Goal: Transaction & Acquisition: Book appointment/travel/reservation

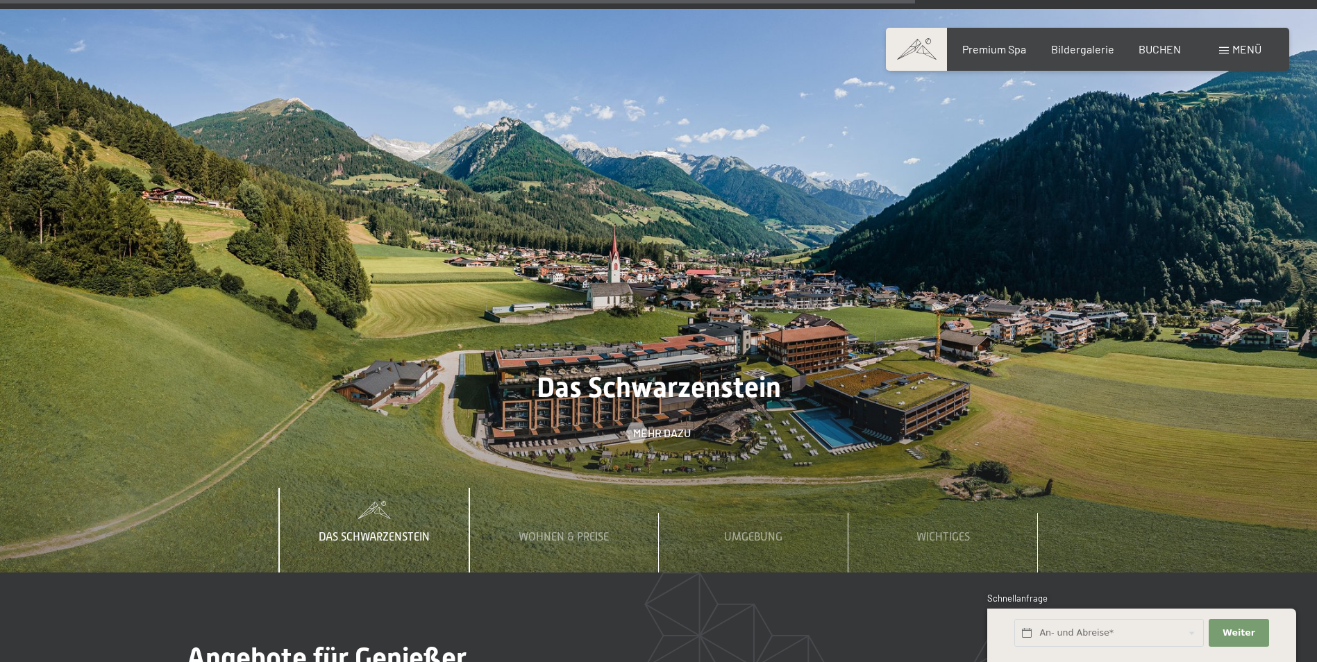
scroll to position [4858, 0]
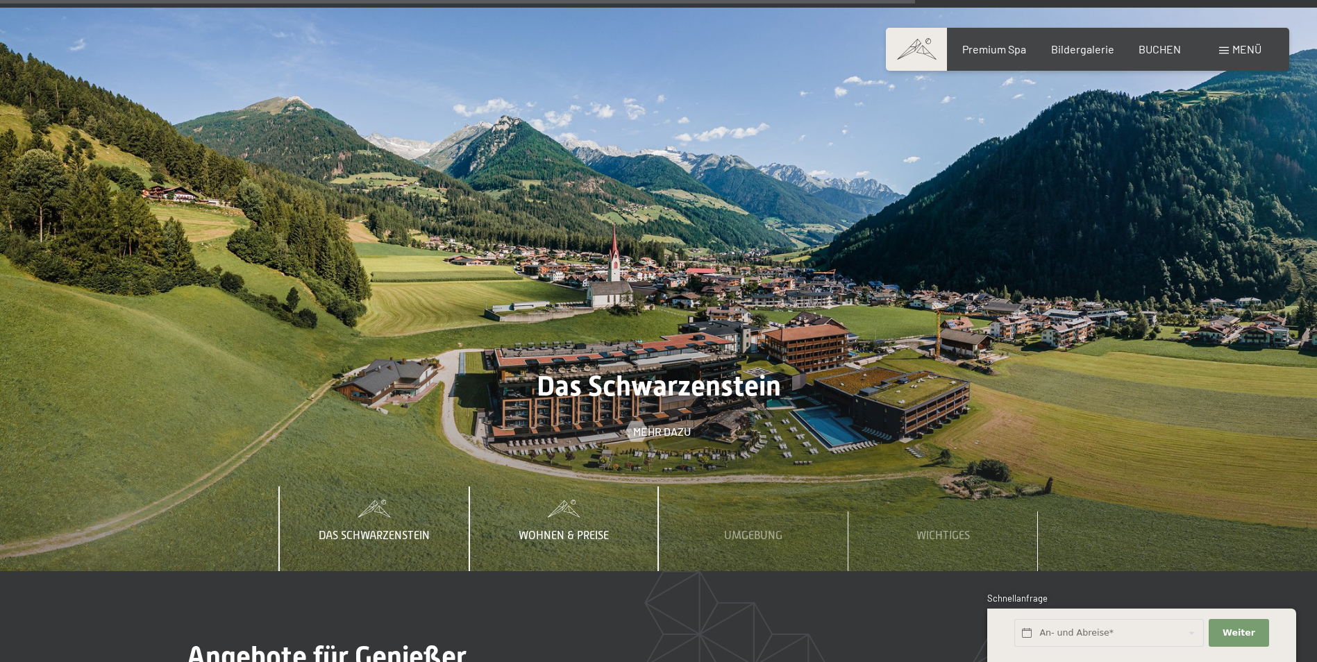
click at [582, 487] on div "Wohnen & Preise" at bounding box center [563, 529] width 111 height 85
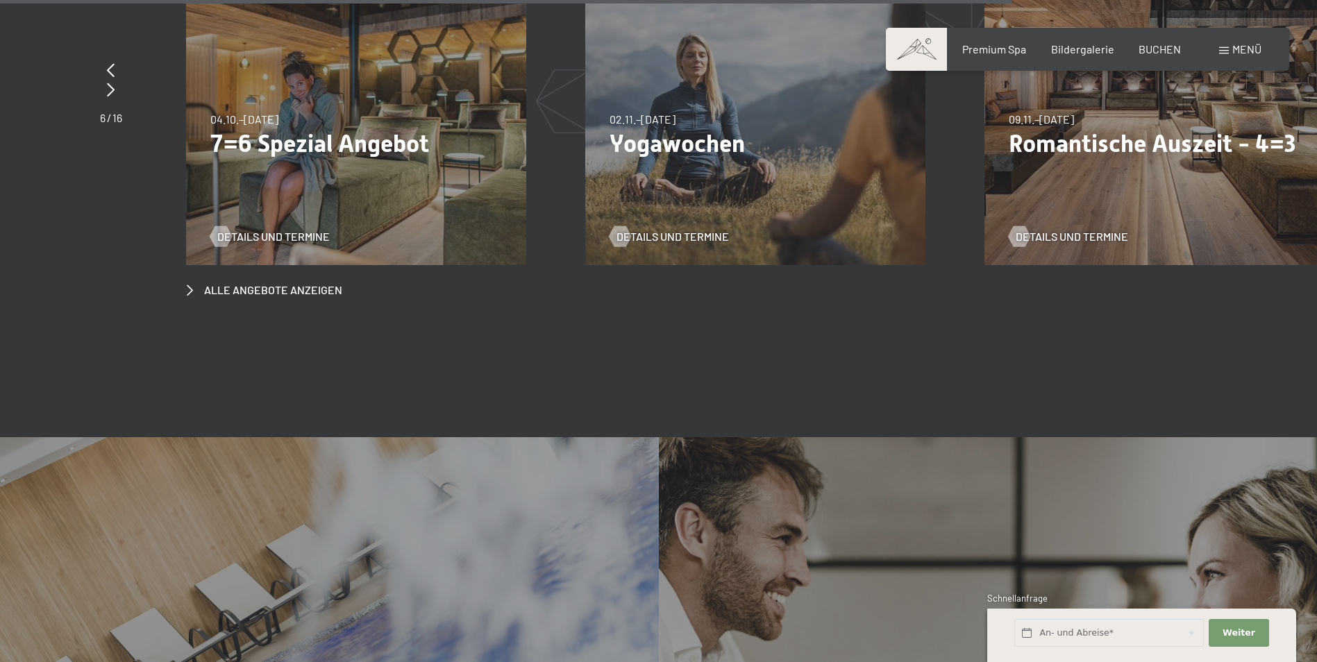
scroll to position [5344, 0]
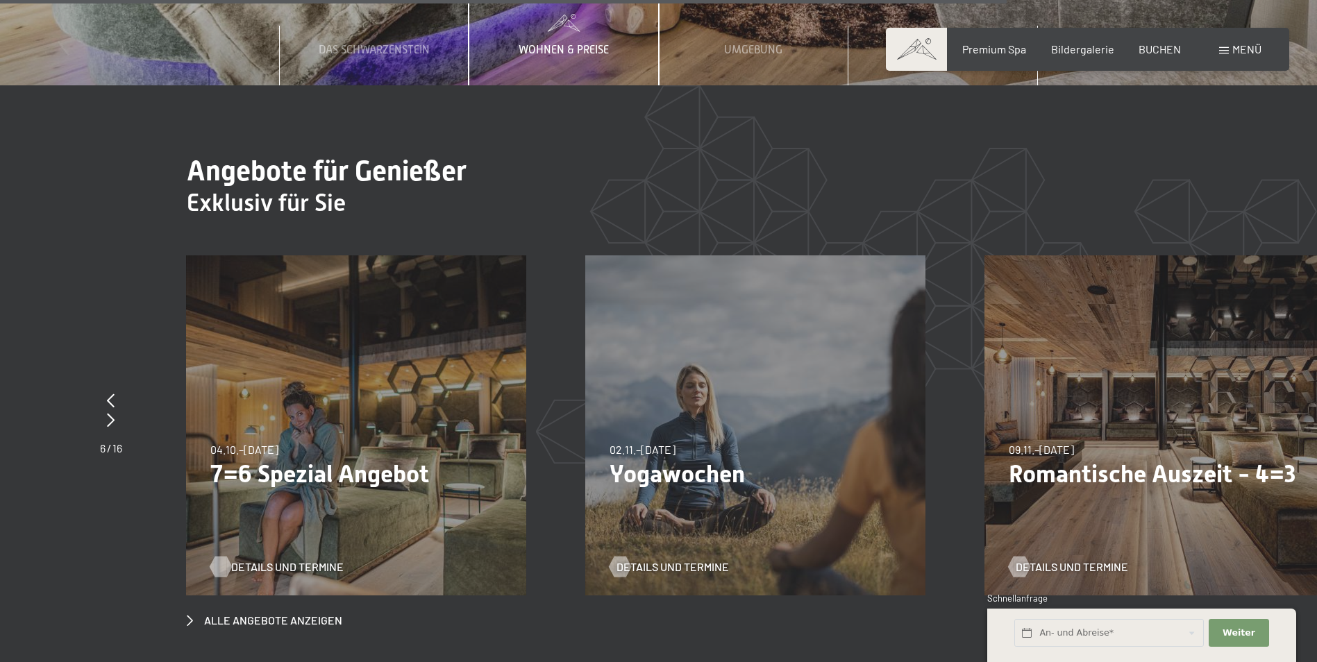
click at [278, 559] on span "Details und Termine" at bounding box center [287, 566] width 112 height 15
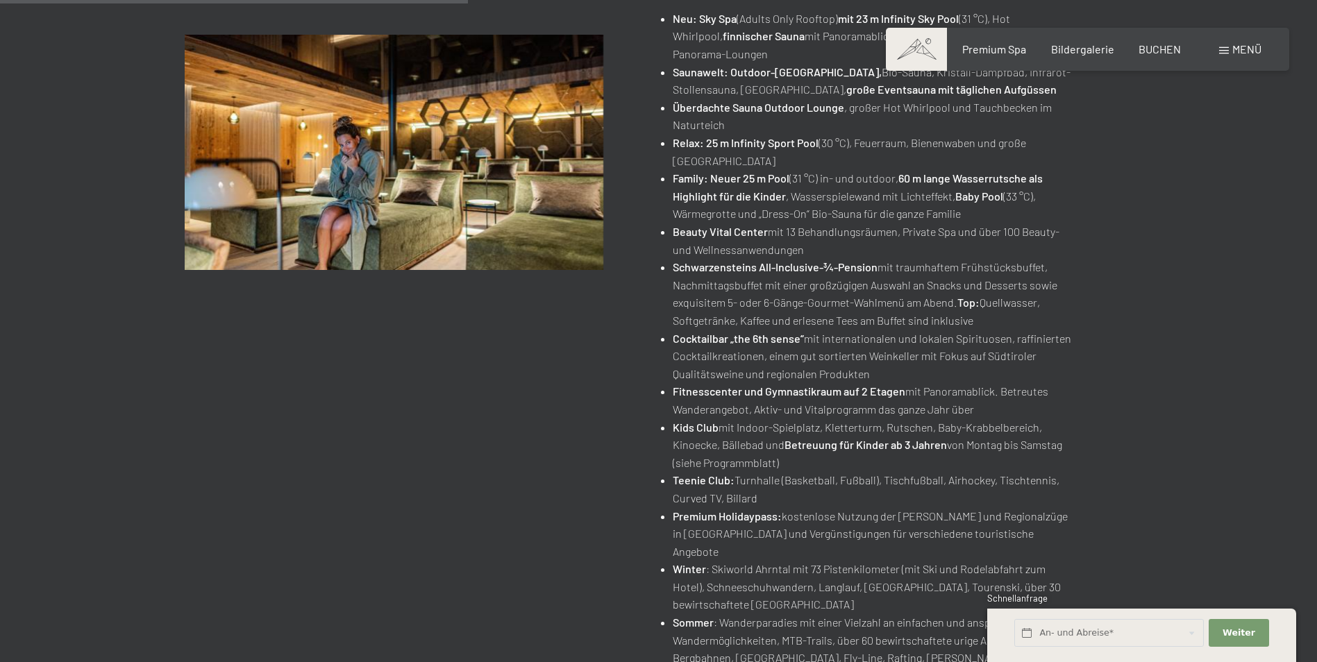
scroll to position [694, 0]
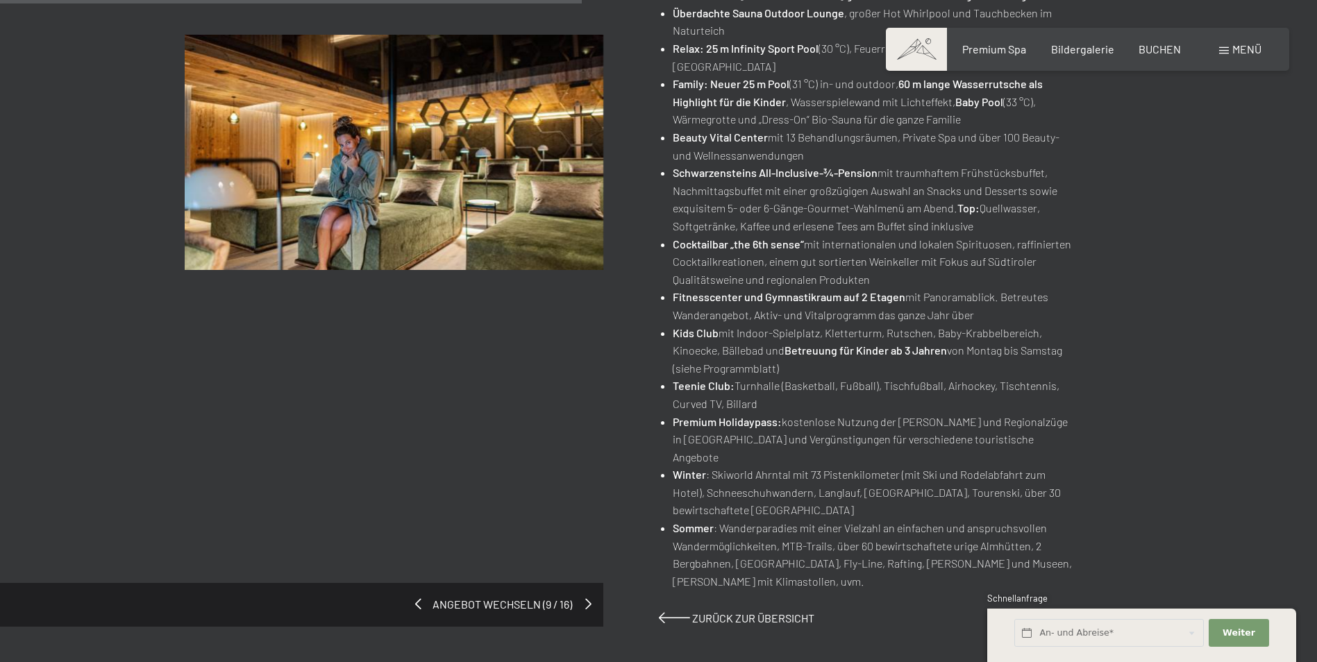
click at [586, 598] on span at bounding box center [588, 603] width 6 height 11
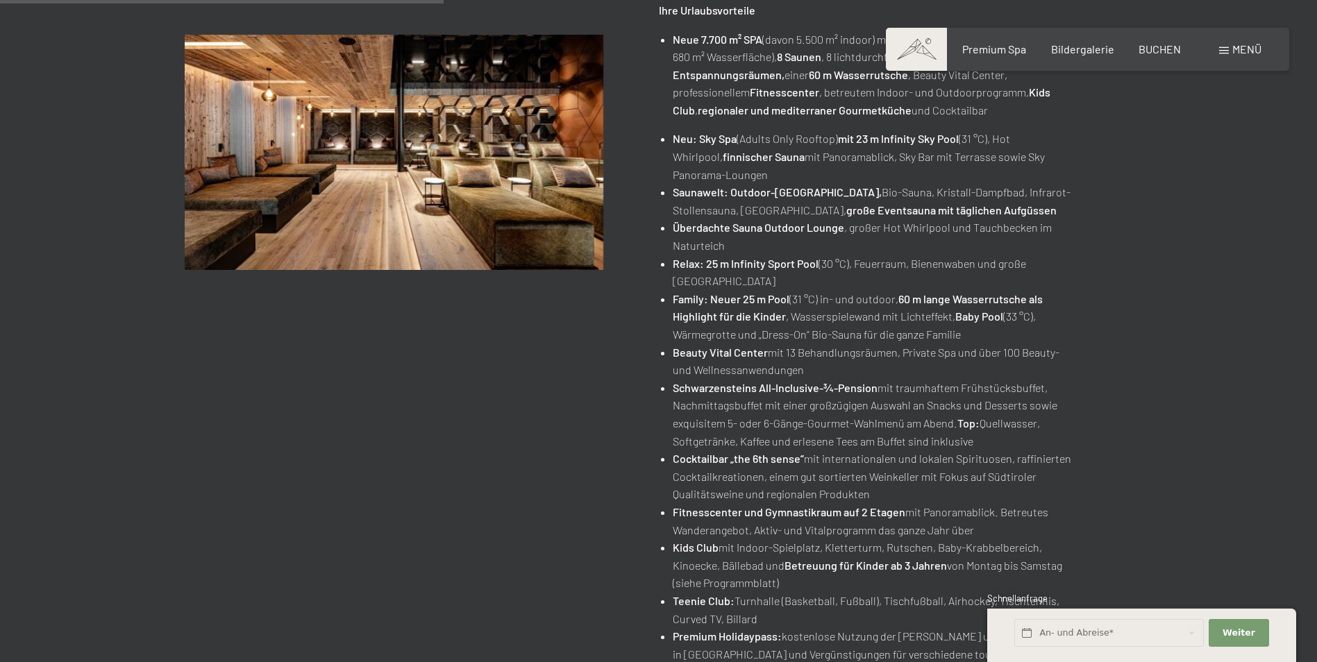
scroll to position [694, 0]
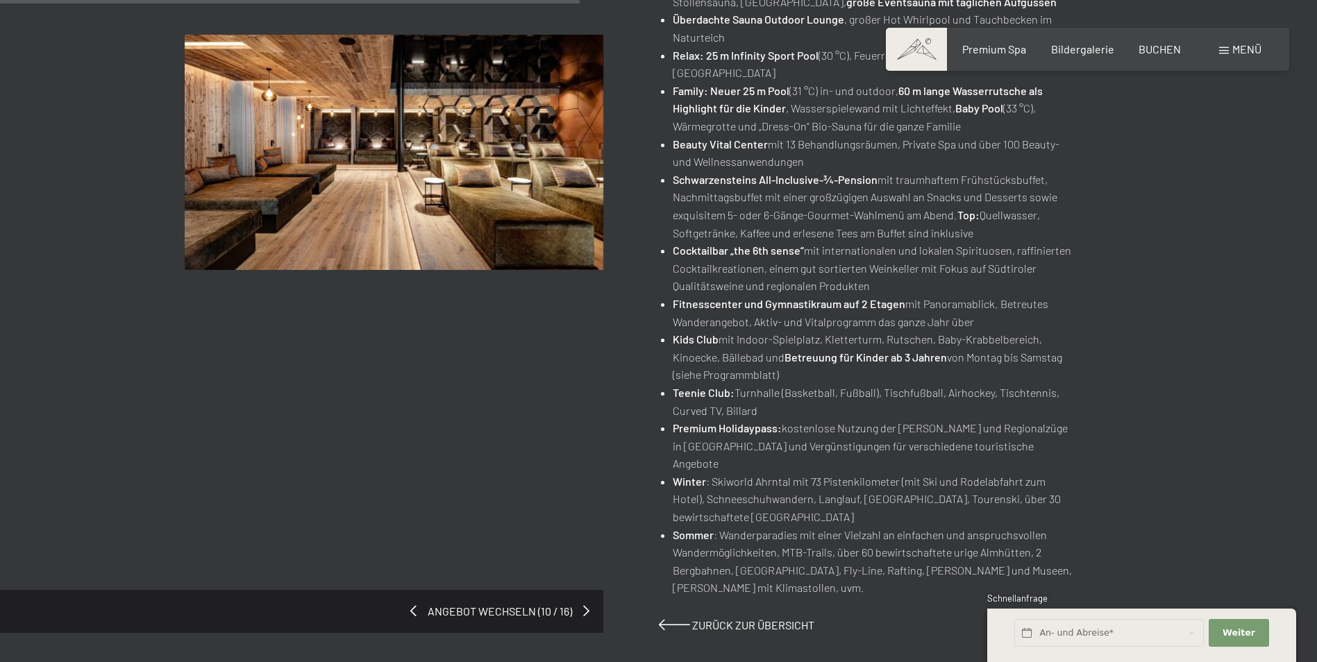
click at [513, 604] on span "Angebot wechseln (10 / 16)" at bounding box center [499, 611] width 167 height 15
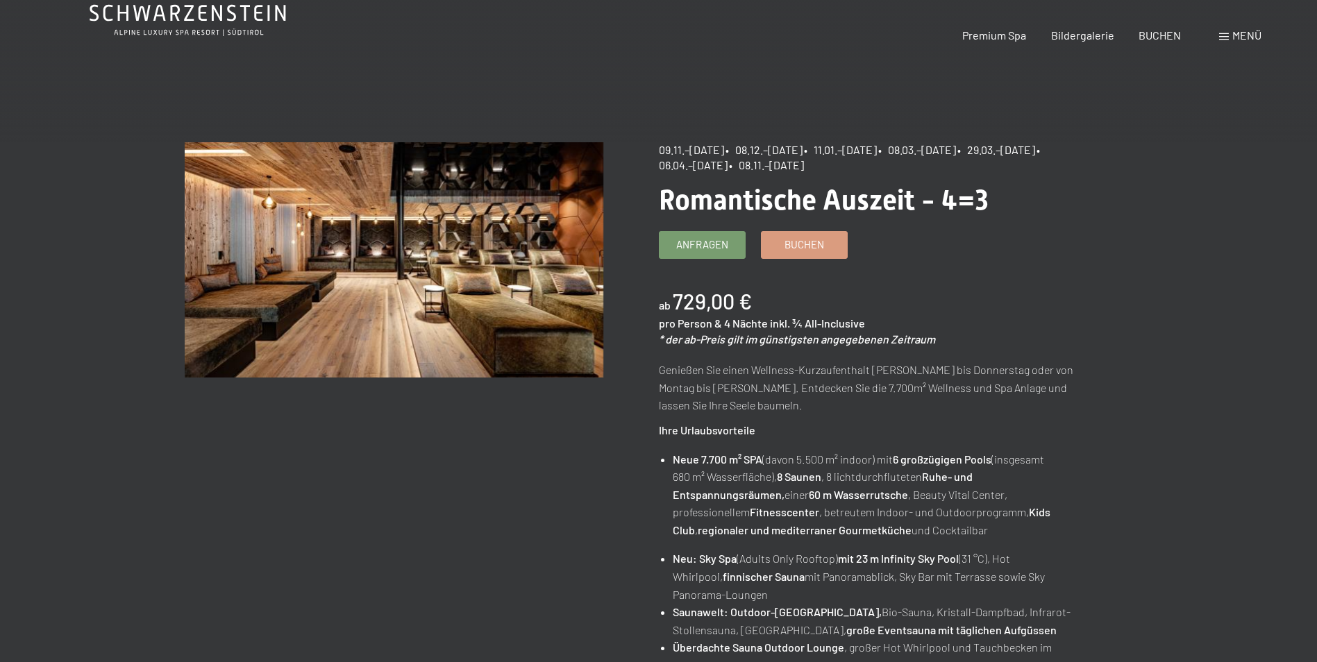
scroll to position [0, 0]
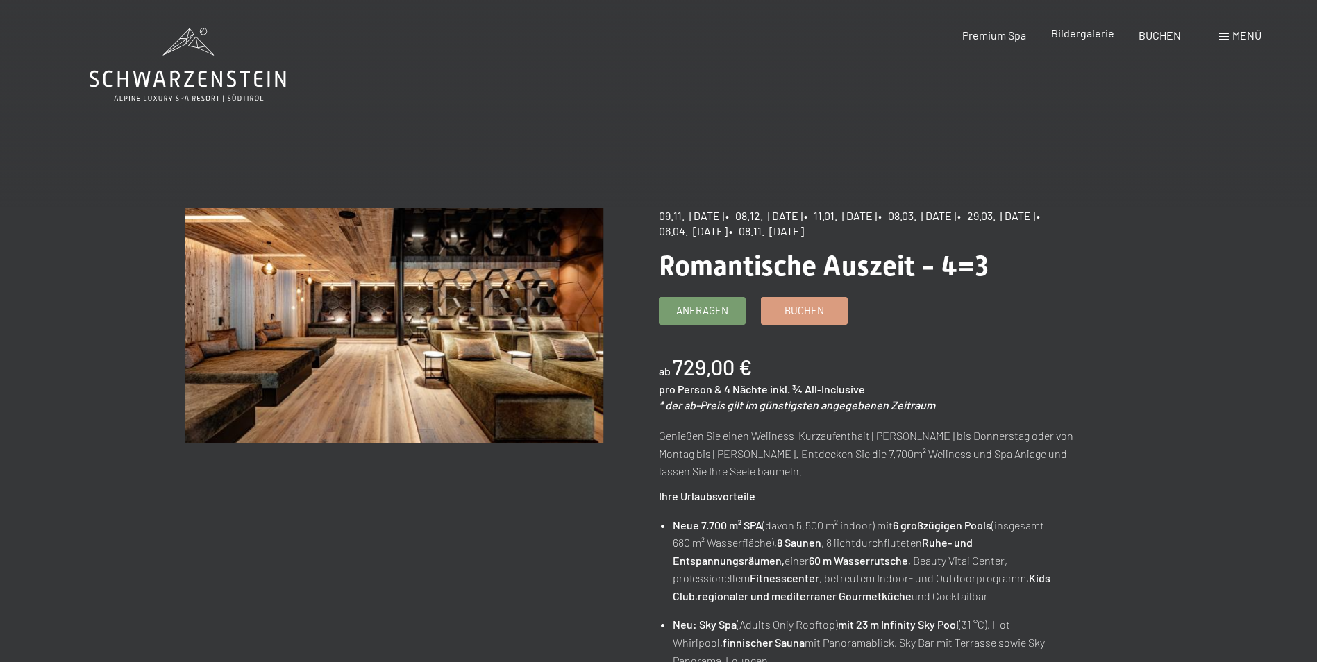
click at [1076, 29] on span "Bildergalerie" at bounding box center [1082, 32] width 63 height 13
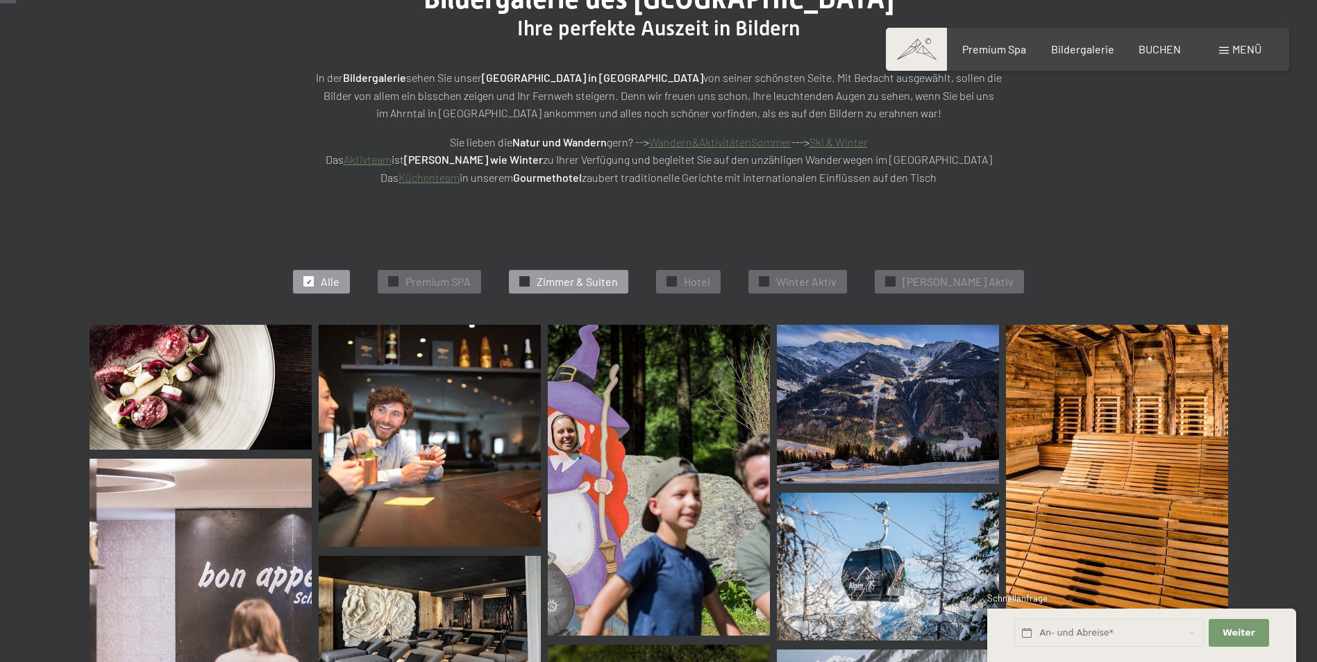
click at [568, 280] on span "Zimmer & Suiten" at bounding box center [577, 281] width 81 height 15
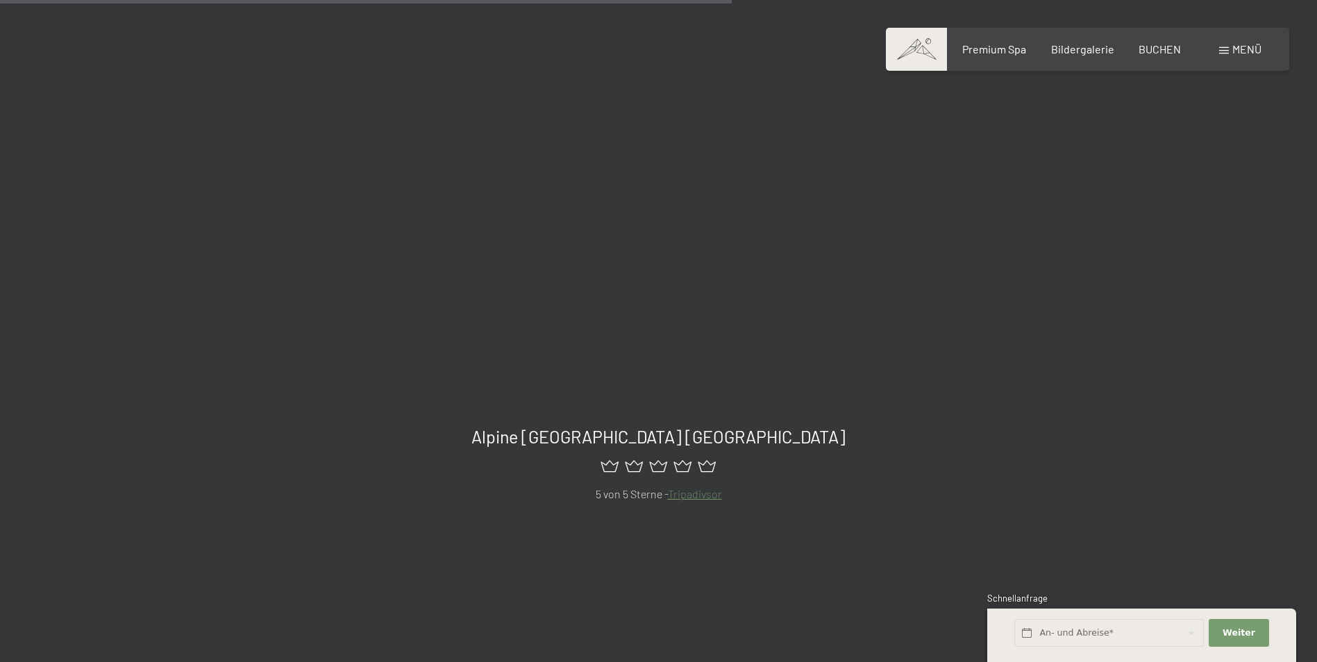
scroll to position [1183, 0]
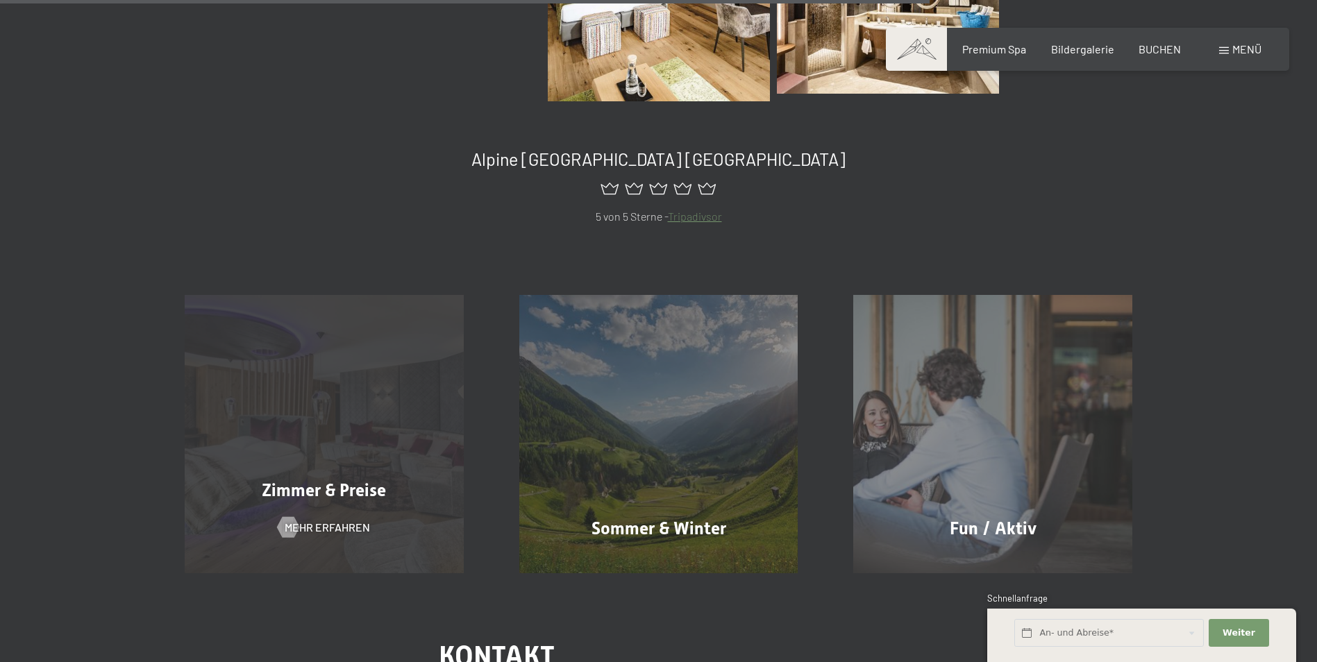
click at [319, 491] on span "Zimmer & Preise" at bounding box center [324, 490] width 124 height 20
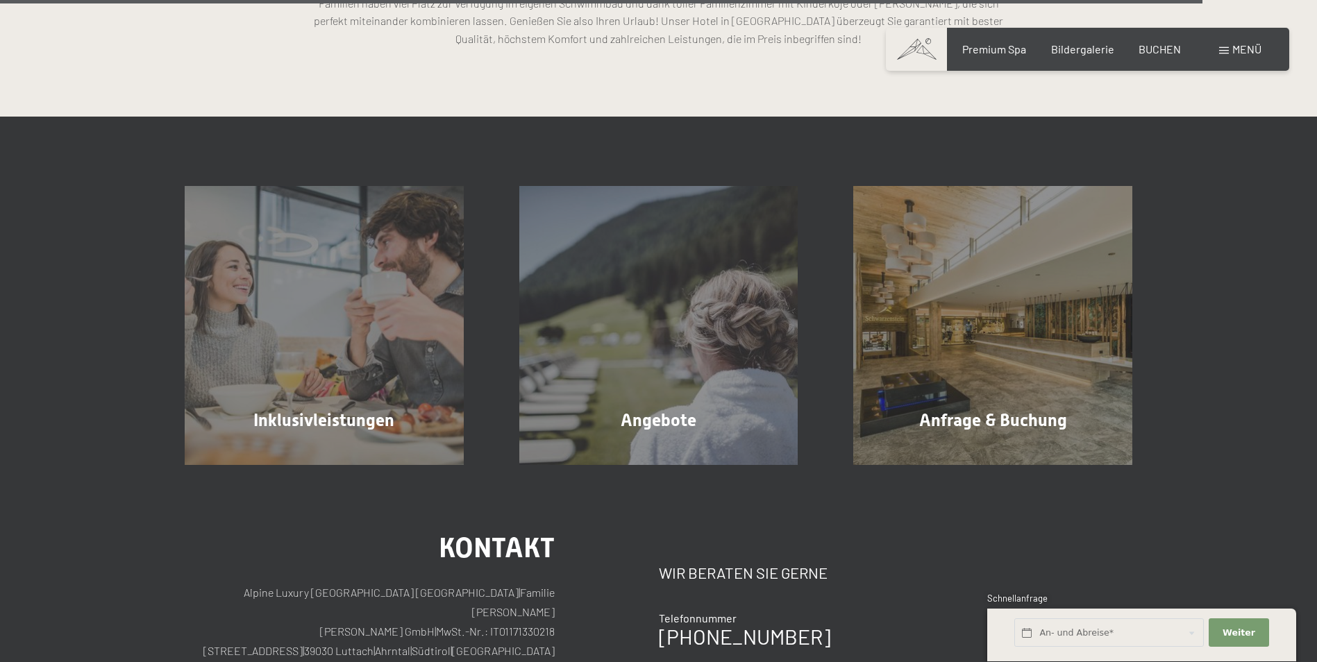
scroll to position [4095, 0]
